Goal: Navigation & Orientation: Find specific page/section

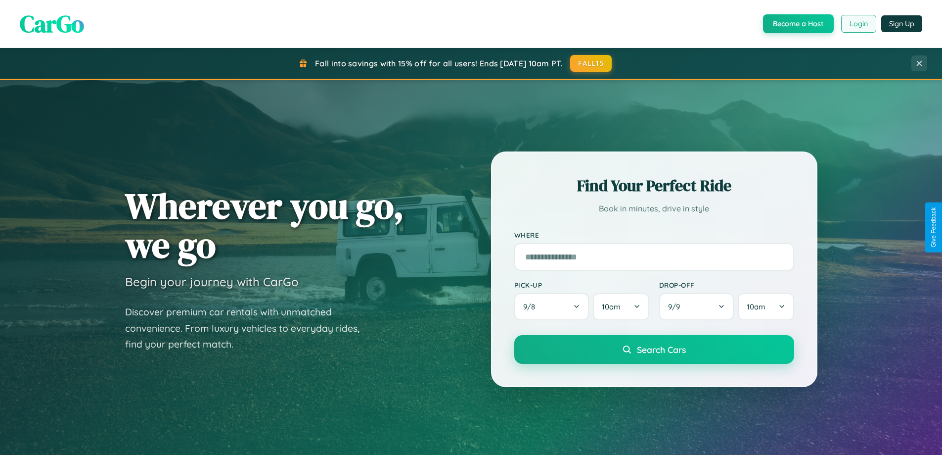
click at [858, 24] on button "Login" at bounding box center [859, 24] width 35 height 18
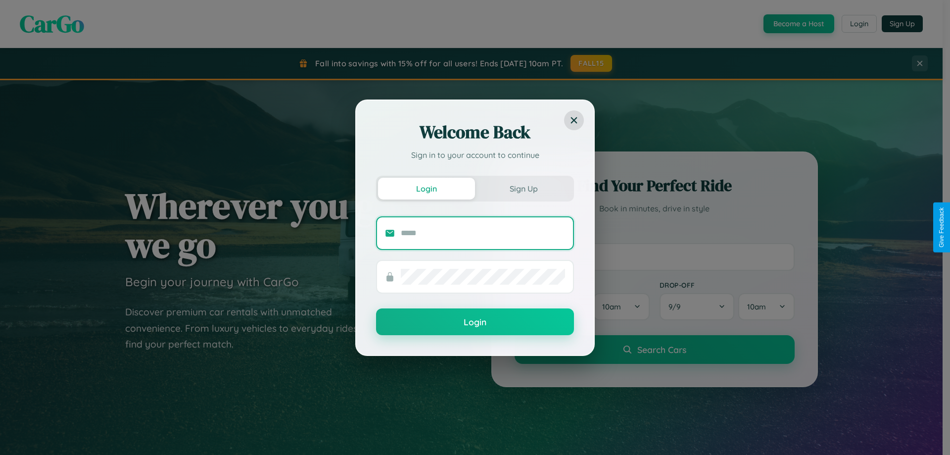
click at [483, 233] on input "text" at bounding box center [483, 233] width 164 height 16
type input "**********"
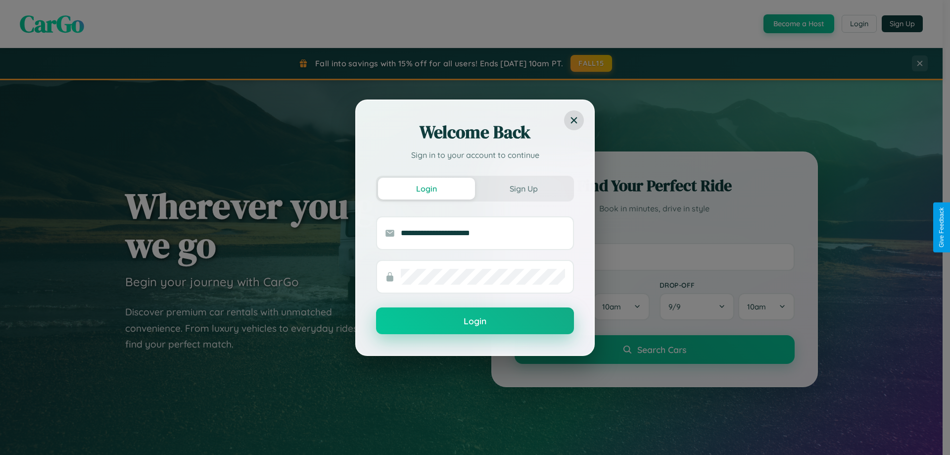
click at [475, 321] on button "Login" at bounding box center [475, 320] width 198 height 27
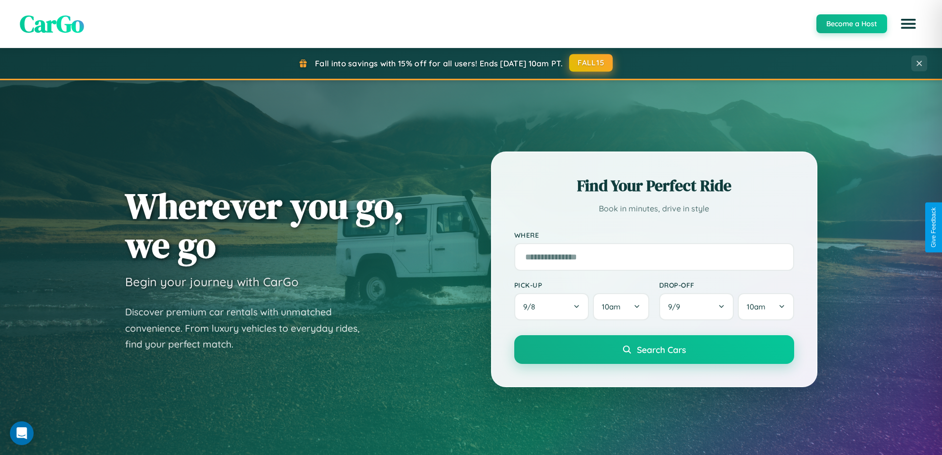
click at [592, 63] on button "FALL15" at bounding box center [591, 63] width 44 height 18
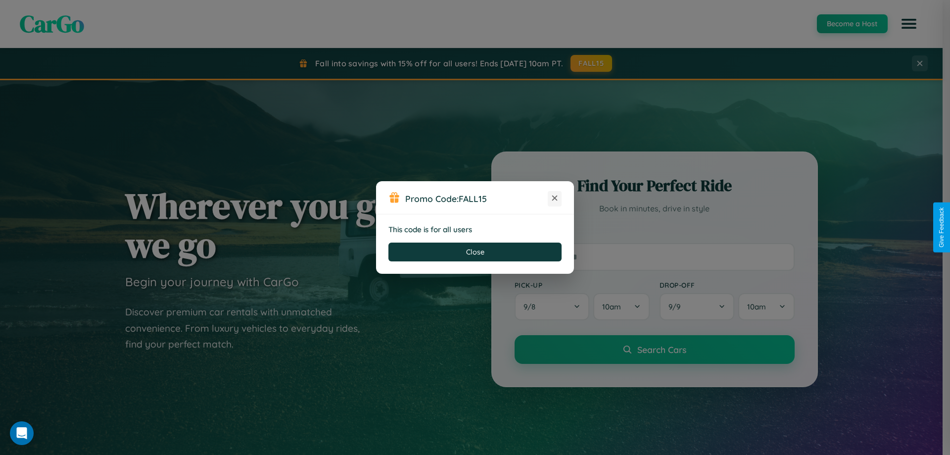
click at [555, 198] on icon at bounding box center [555, 198] width 10 height 10
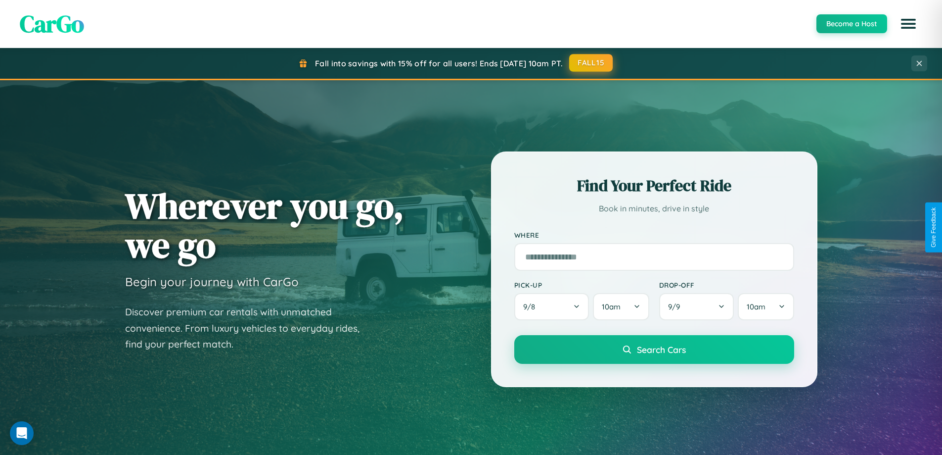
click at [592, 63] on button "FALL15" at bounding box center [591, 63] width 44 height 18
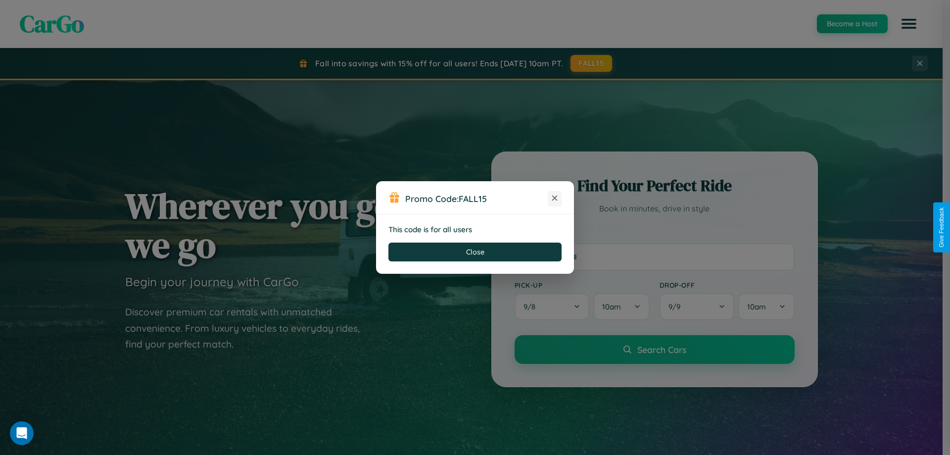
click at [555, 198] on icon at bounding box center [555, 198] width 10 height 10
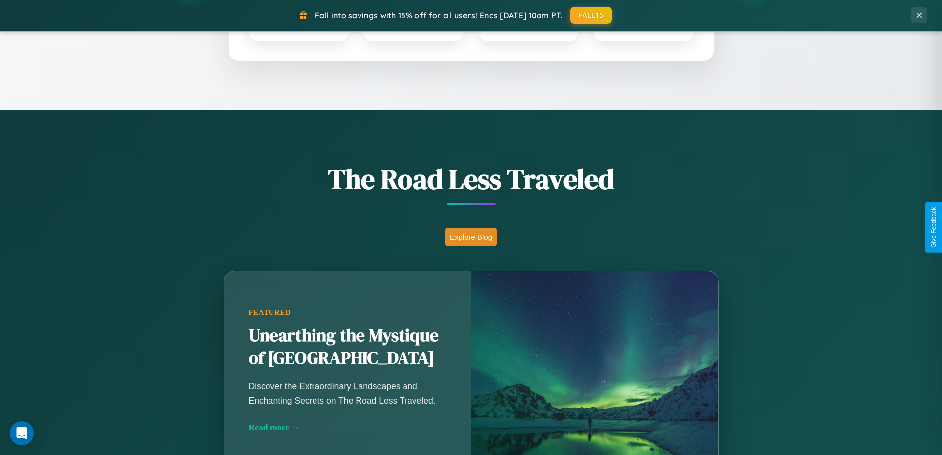
scroll to position [681, 0]
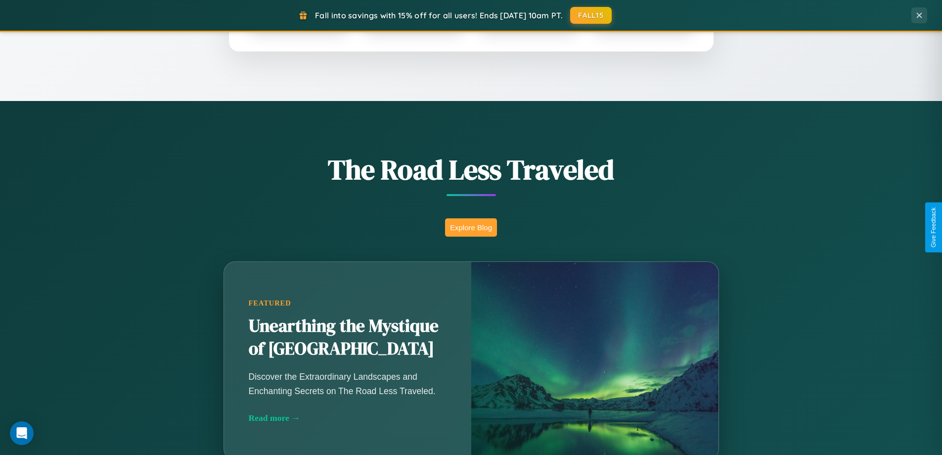
click at [471, 227] on button "Explore Blog" at bounding box center [471, 227] width 52 height 18
